Goal: Task Accomplishment & Management: Manage account settings

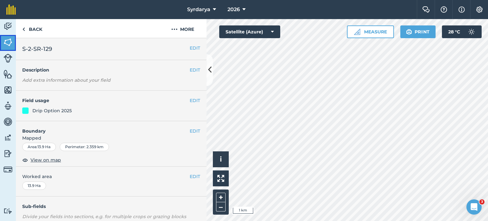
click at [6, 38] on img at bounding box center [7, 43] width 9 height 10
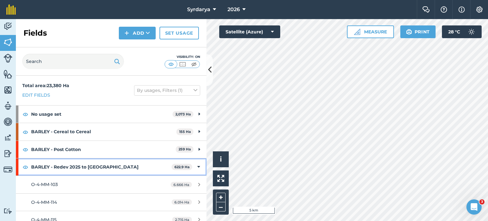
click at [198, 168] on div "BARLEY - Redev 2025 to Barley 622.9 Ha" at bounding box center [111, 166] width 191 height 17
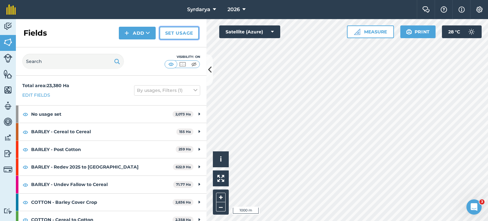
click at [178, 35] on link "Set usage" at bounding box center [179, 33] width 39 height 13
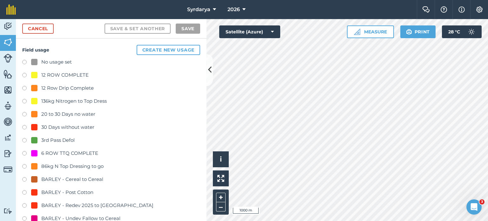
click at [54, 63] on div "No usage set" at bounding box center [56, 62] width 31 height 8
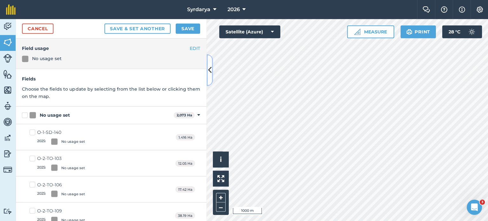
click at [210, 67] on icon at bounding box center [209, 70] width 3 height 11
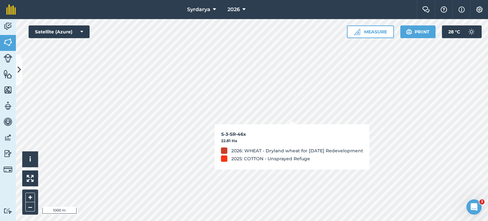
checkbox input "true"
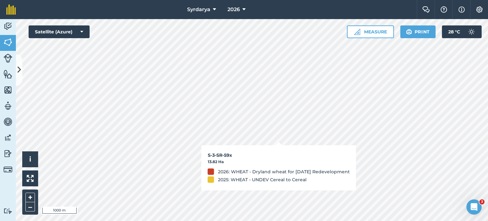
checkbox input "true"
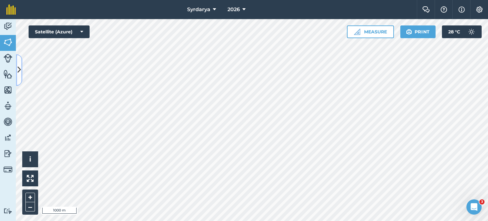
click at [21, 70] on button at bounding box center [19, 70] width 6 height 32
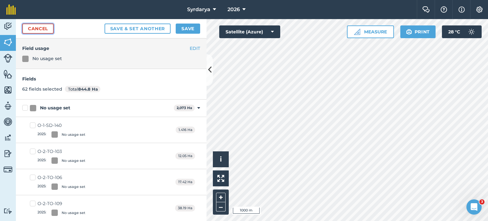
click at [44, 29] on link "Cancel" at bounding box center [37, 29] width 31 height 10
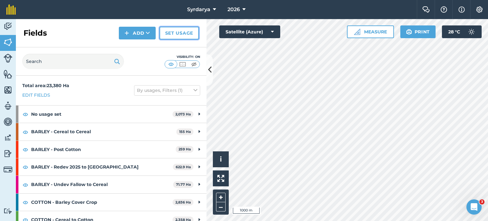
click at [176, 36] on link "Set usage" at bounding box center [179, 33] width 39 height 13
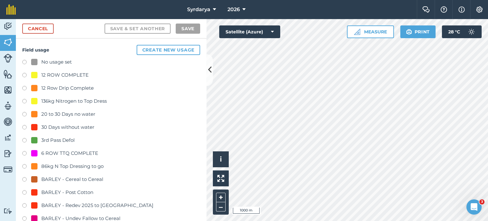
click at [62, 62] on div "No usage set" at bounding box center [56, 62] width 31 height 8
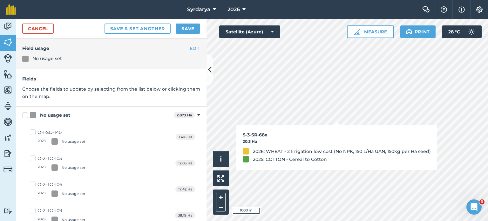
checkbox input "true"
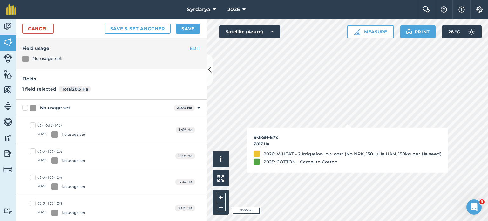
checkbox input "true"
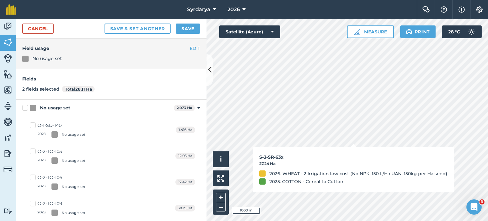
checkbox input "true"
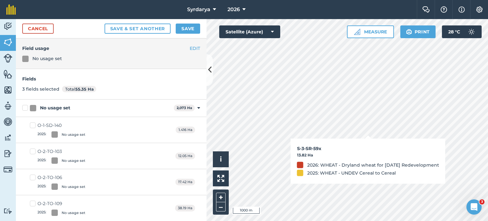
checkbox input "true"
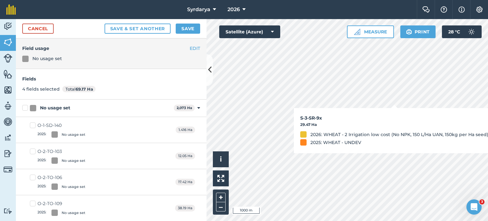
checkbox input "true"
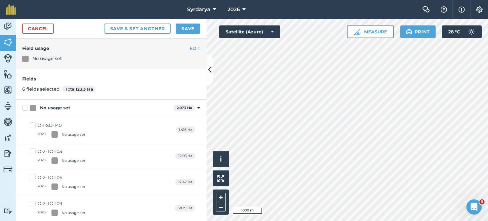
checkbox input "true"
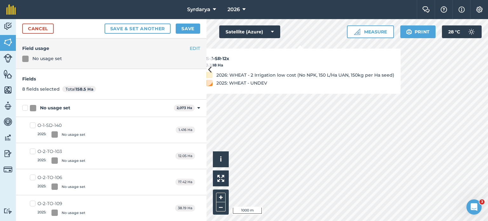
checkbox input "true"
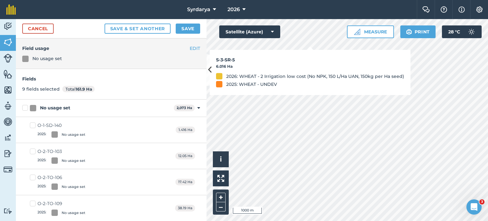
checkbox input "true"
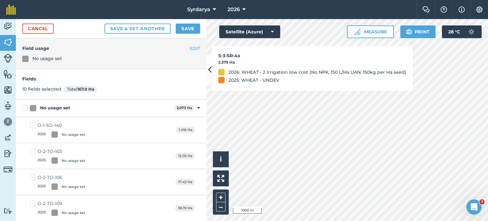
checkbox input "true"
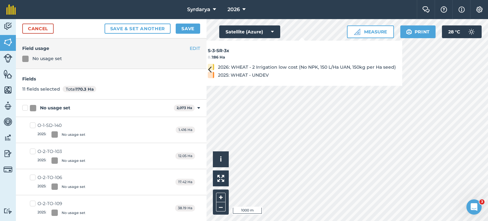
checkbox input "true"
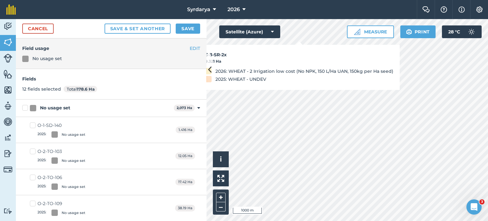
checkbox input "true"
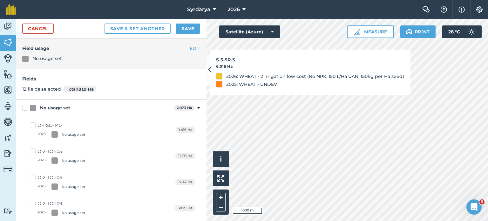
checkbox input "true"
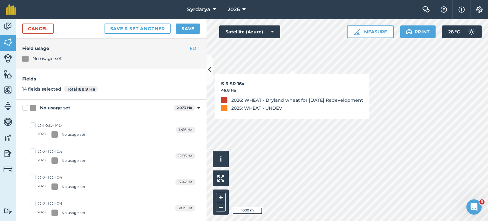
checkbox input "true"
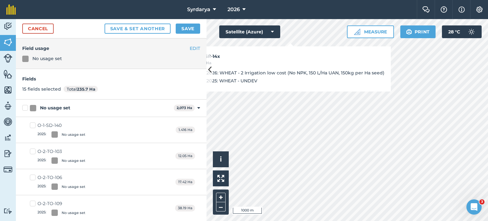
checkbox input "true"
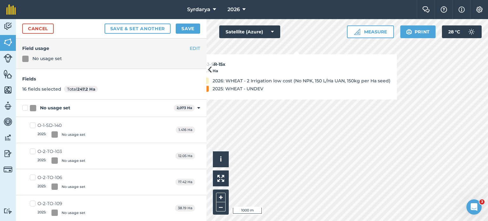
checkbox input "true"
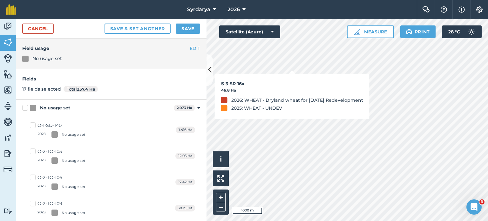
checkbox input "false"
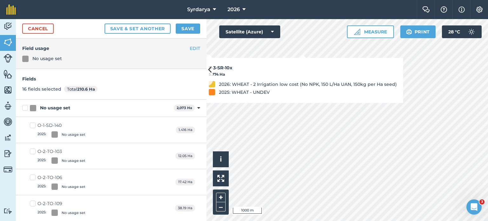
checkbox input "true"
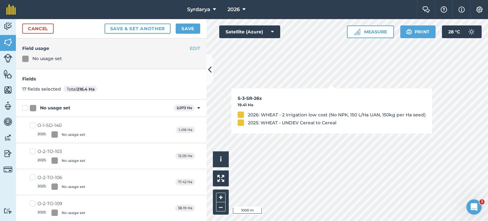
checkbox input "true"
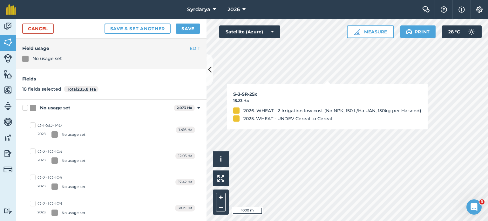
checkbox input "true"
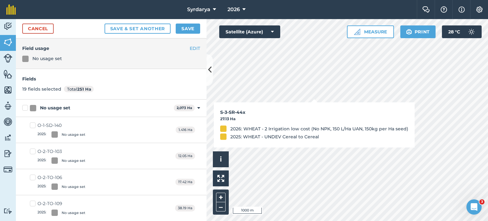
checkbox input "true"
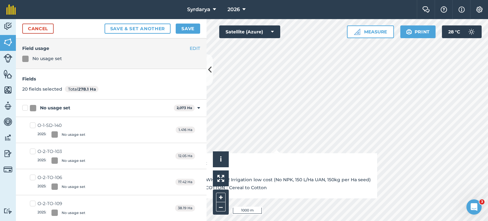
checkbox input "true"
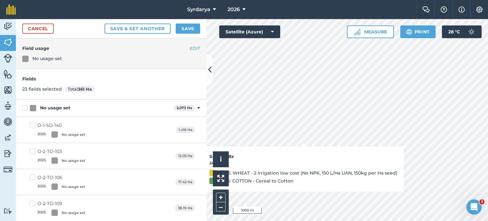
checkbox input "true"
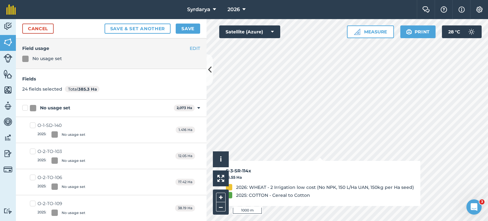
checkbox input "true"
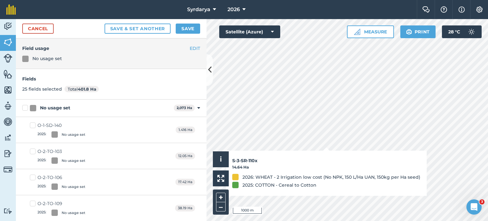
checkbox input "true"
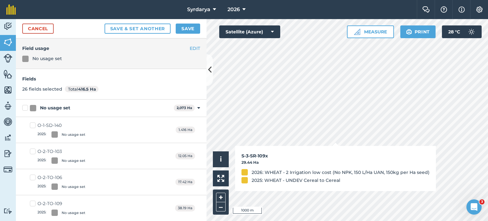
checkbox input "true"
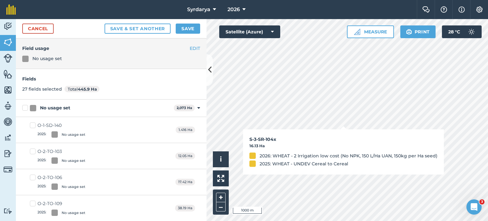
checkbox input "true"
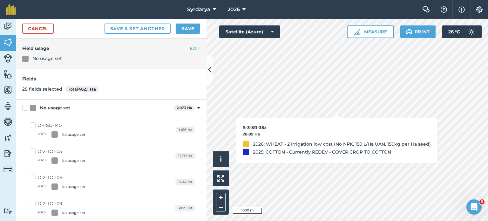
checkbox input "true"
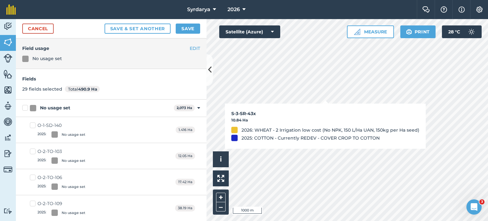
checkbox input "true"
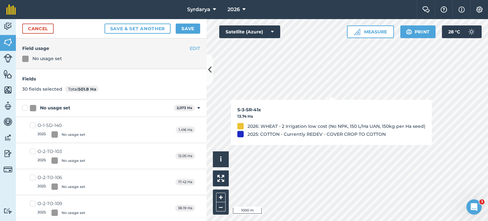
checkbox input "true"
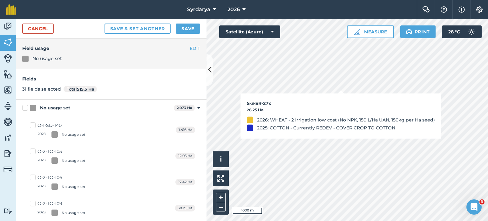
checkbox input "true"
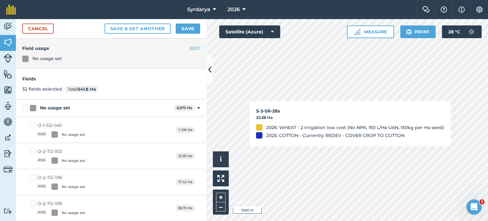
checkbox input "true"
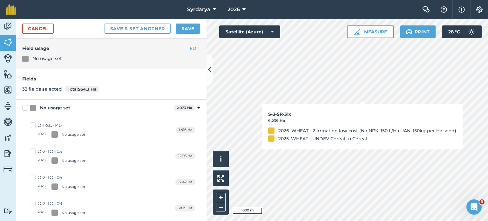
checkbox input "true"
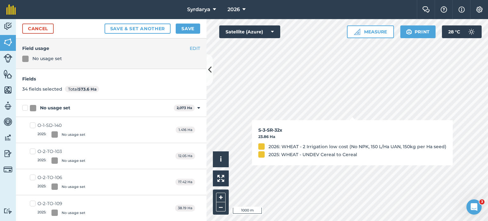
checkbox input "true"
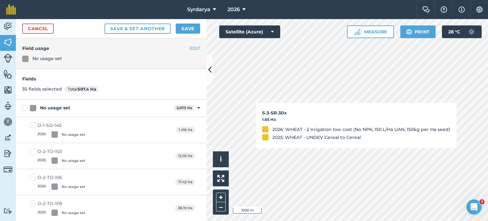
checkbox input "true"
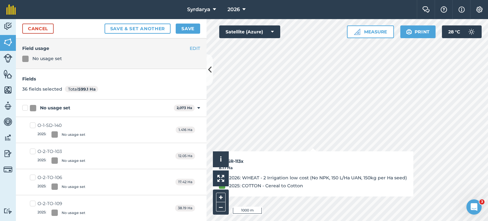
checkbox input "true"
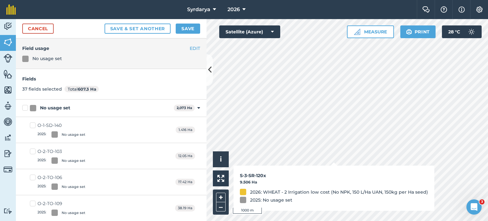
checkbox input "true"
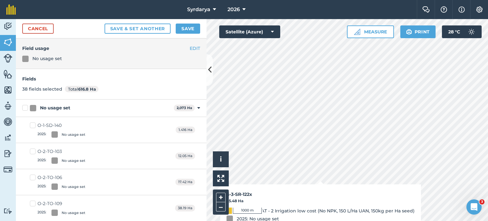
checkbox input "true"
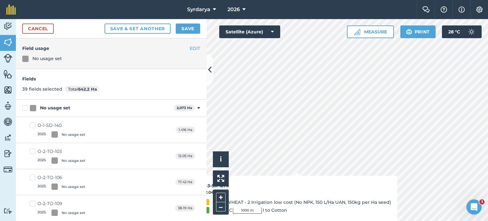
checkbox input "true"
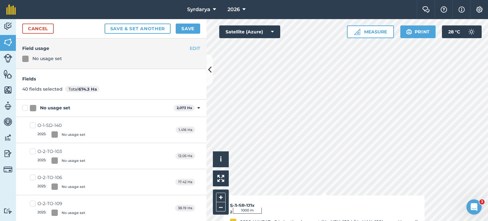
checkbox input "true"
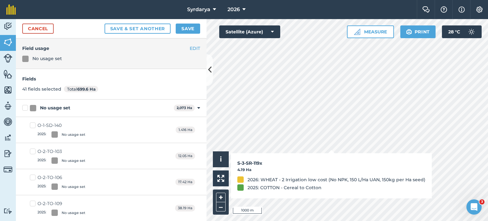
checkbox input "true"
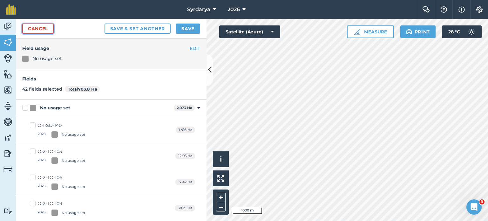
click at [46, 30] on link "Cancel" at bounding box center [37, 29] width 31 height 10
